Goal: Task Accomplishment & Management: Manage account settings

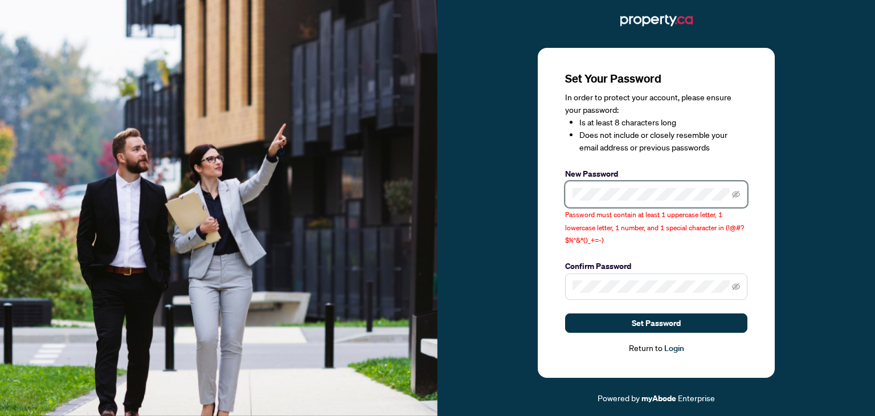
click at [522, 186] on div "Set Your Password In order to protect your account, please ensure your password…" at bounding box center [655, 207] width 437 height 393
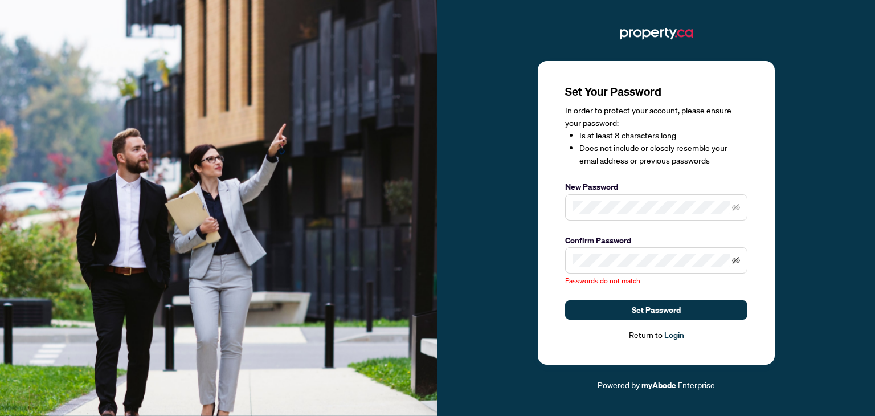
click at [736, 257] on span at bounding box center [656, 260] width 182 height 26
click at [733, 257] on icon "eye-invisible" at bounding box center [736, 260] width 8 height 8
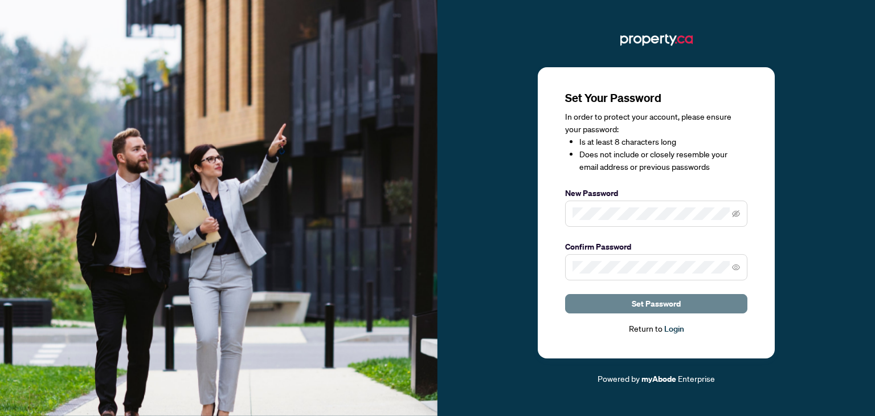
click at [617, 306] on button "Set Password" at bounding box center [656, 303] width 182 height 19
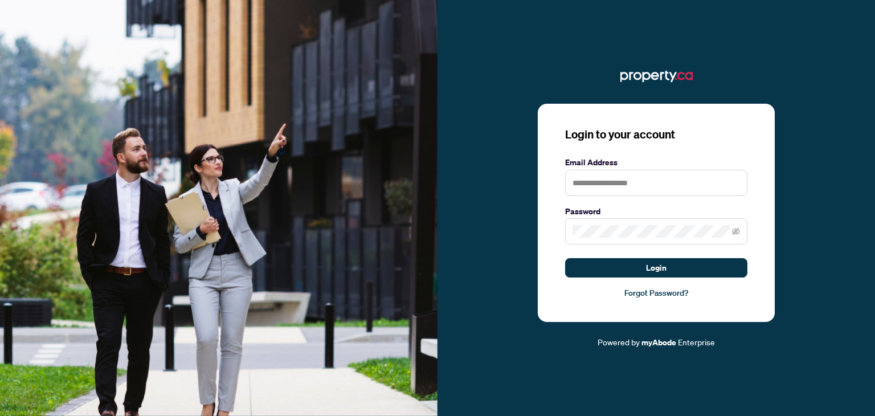
click at [838, 144] on div "Login to your account Email Address Password Login Forgot Password? Powered by …" at bounding box center [655, 208] width 437 height 282
click at [622, 187] on input "text" at bounding box center [656, 183] width 182 height 26
click at [597, 181] on input "**********" at bounding box center [656, 183] width 182 height 26
type input "**********"
click at [604, 222] on span at bounding box center [656, 231] width 182 height 26
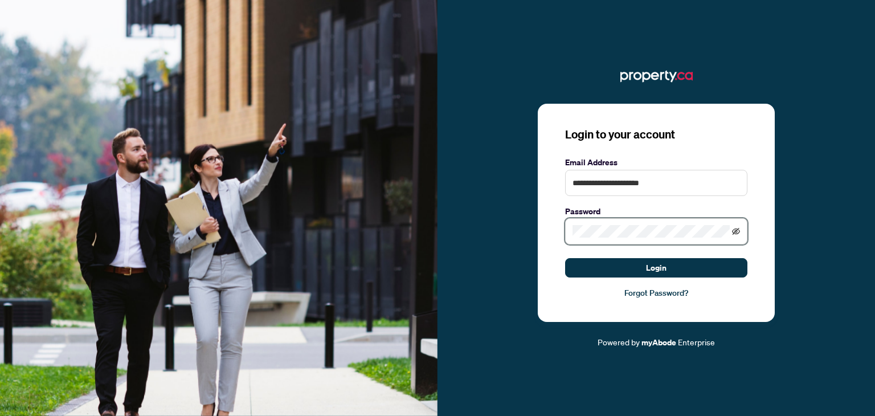
click at [735, 230] on icon "eye-invisible" at bounding box center [736, 231] width 8 height 7
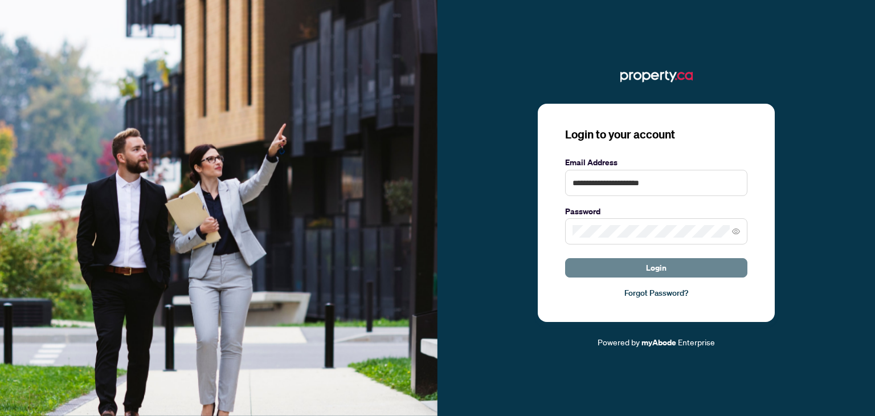
click at [632, 274] on button "Login" at bounding box center [656, 267] width 182 height 19
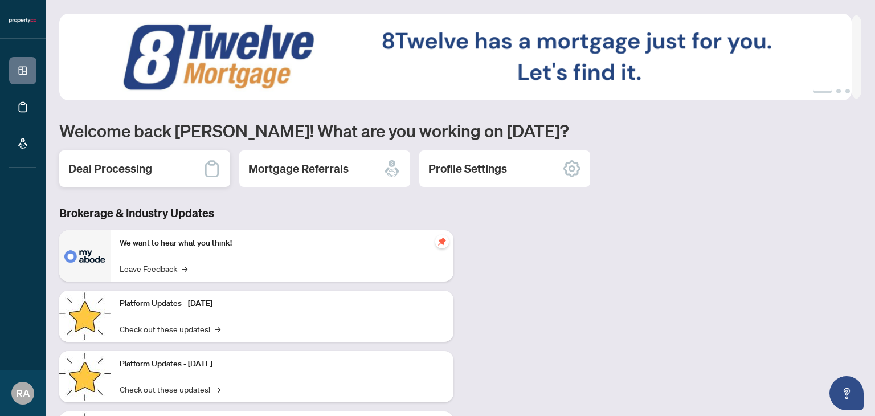
click at [139, 177] on div "Deal Processing" at bounding box center [144, 168] width 171 height 36
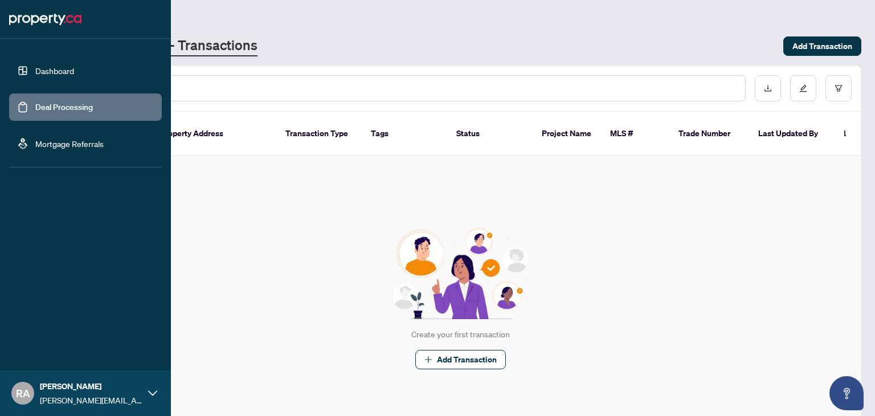
click at [35, 67] on link "Dashboard" at bounding box center [54, 70] width 39 height 10
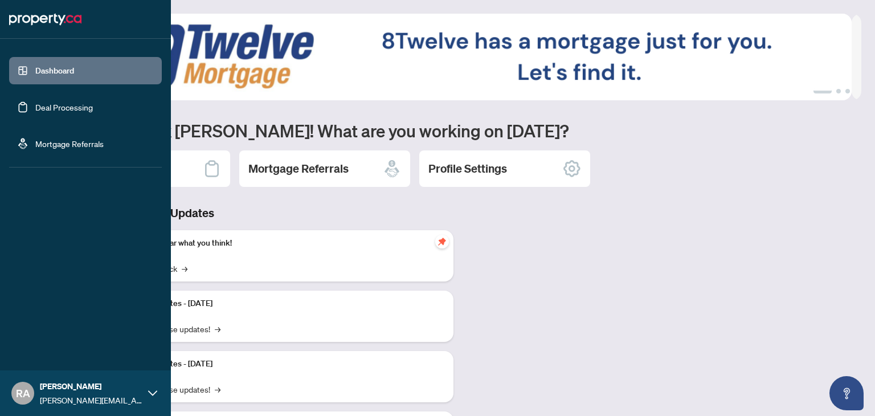
click at [58, 102] on link "Deal Processing" at bounding box center [64, 107] width 58 height 10
